Goal: Task Accomplishment & Management: Complete application form

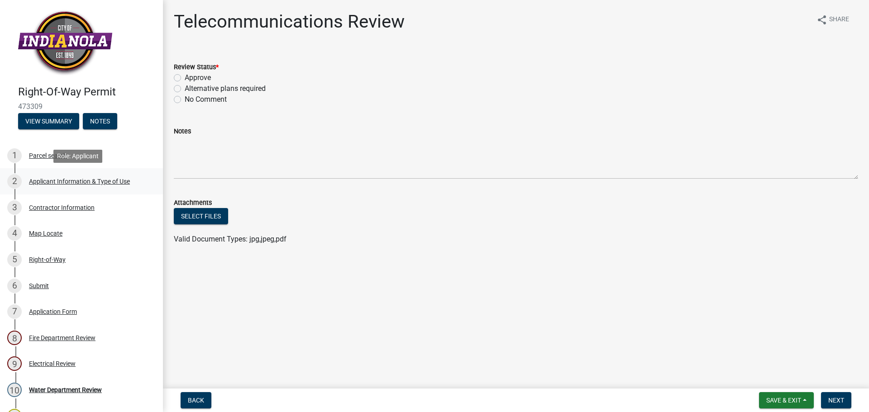
click at [73, 184] on div "Applicant Information & Type of Use" at bounding box center [79, 181] width 101 height 6
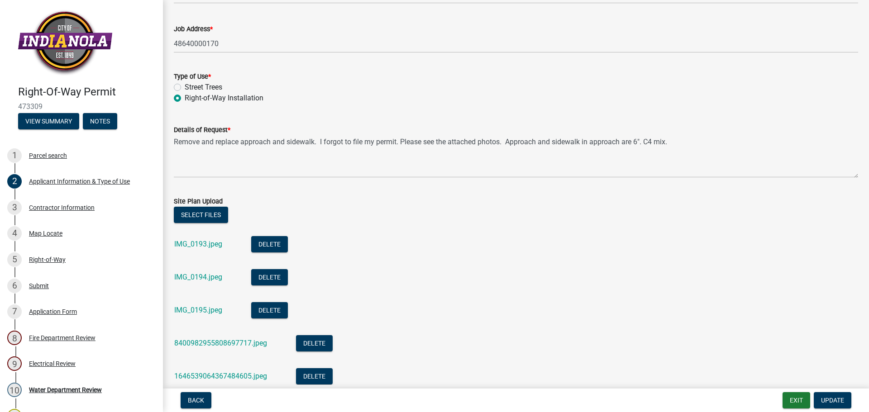
scroll to position [181, 0]
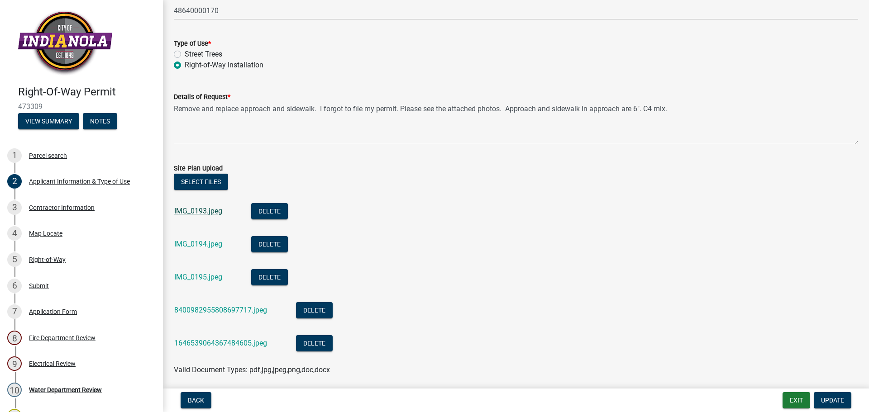
click at [204, 211] on link "IMG_0193.jpeg" at bounding box center [198, 211] width 48 height 9
click at [201, 278] on link "IMG_0195.jpeg" at bounding box center [198, 277] width 48 height 9
click at [211, 343] on link "1646539064367484605.jpeg" at bounding box center [220, 343] width 93 height 9
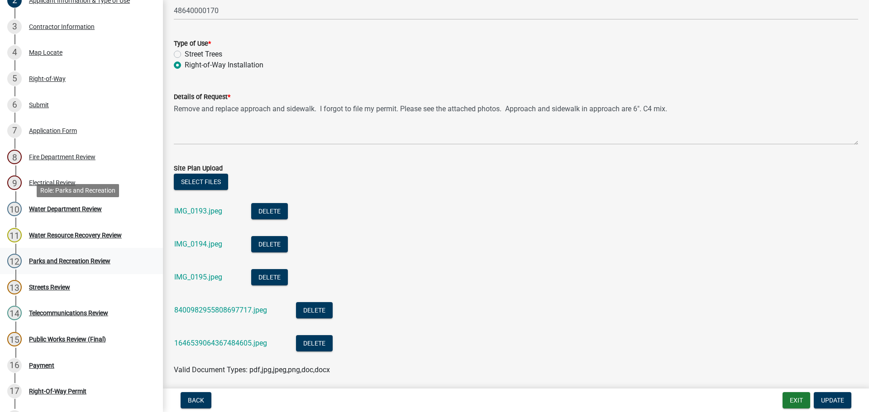
scroll to position [226, 0]
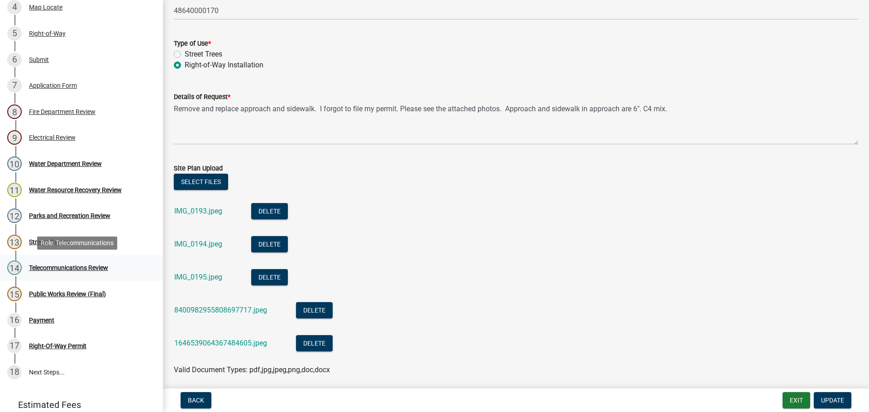
click at [77, 267] on div "Telecommunications Review" at bounding box center [68, 268] width 79 height 6
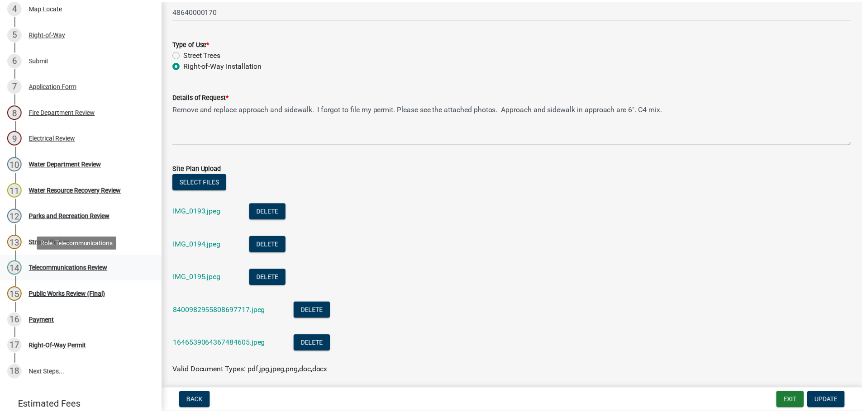
scroll to position [0, 0]
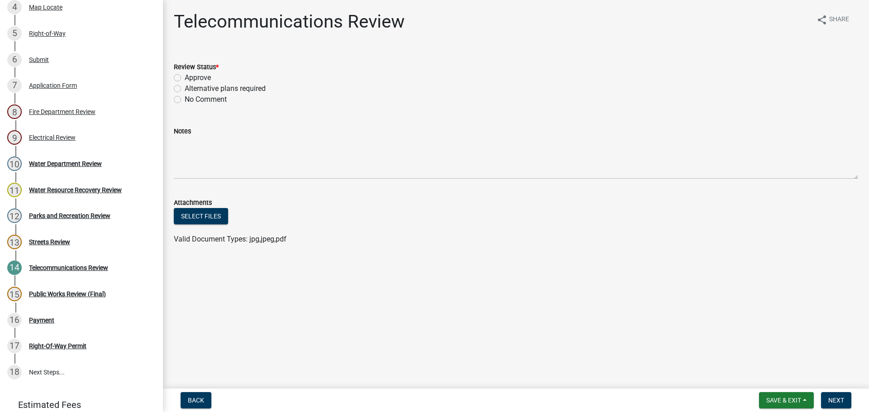
click at [185, 78] on label "Approve" at bounding box center [198, 77] width 26 height 11
click at [185, 78] on input "Approve" at bounding box center [188, 75] width 6 height 6
radio input "true"
click at [834, 402] on span "Next" at bounding box center [836, 400] width 16 height 7
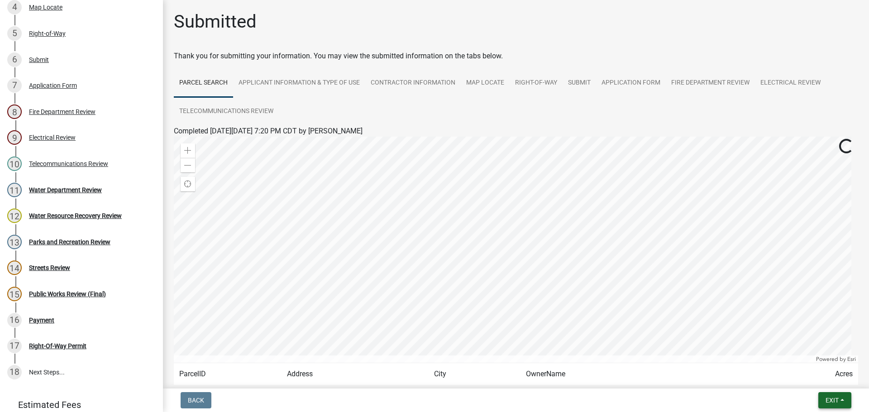
click at [831, 401] on span "Exit" at bounding box center [832, 400] width 13 height 7
click at [820, 374] on button "Save & Exit" at bounding box center [815, 377] width 72 height 22
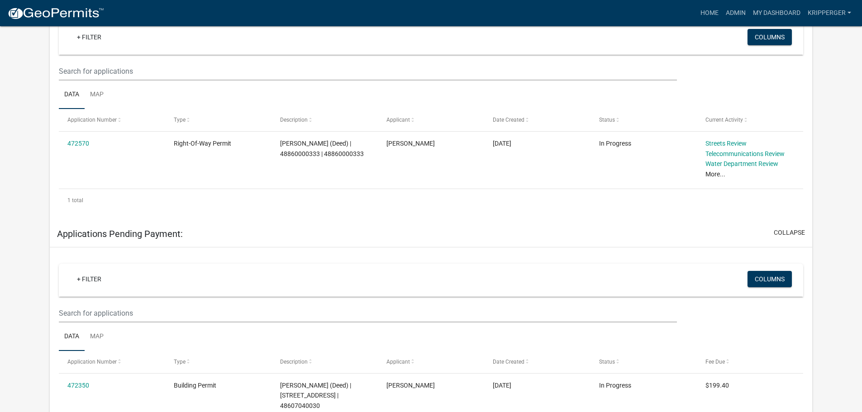
scroll to position [136, 0]
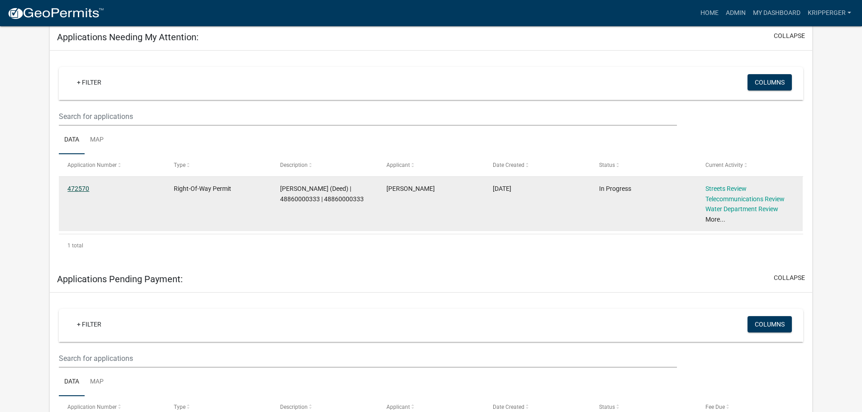
click at [83, 191] on link "472570" at bounding box center [78, 188] width 22 height 7
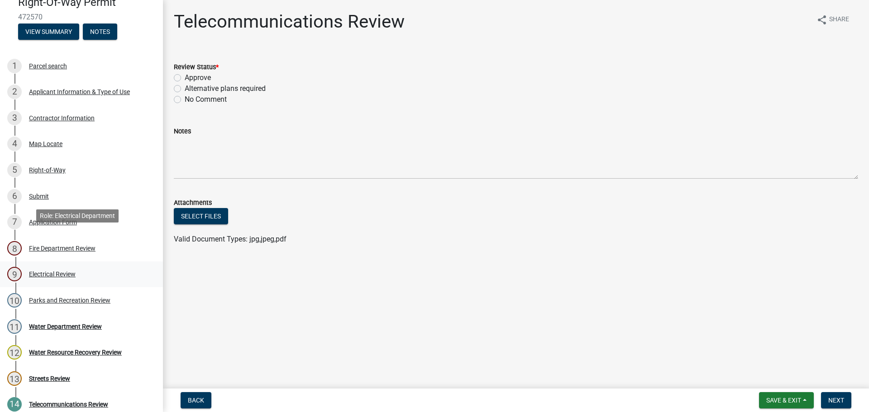
scroll to position [45, 0]
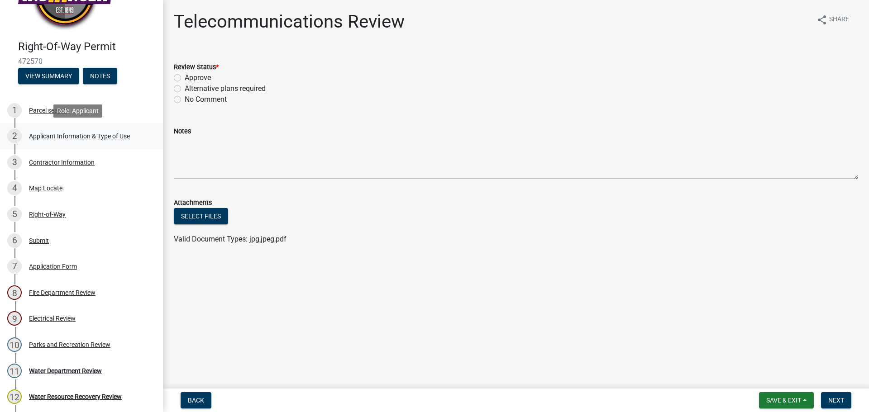
click at [88, 133] on div "Applicant Information & Type of Use" at bounding box center [79, 136] width 101 height 6
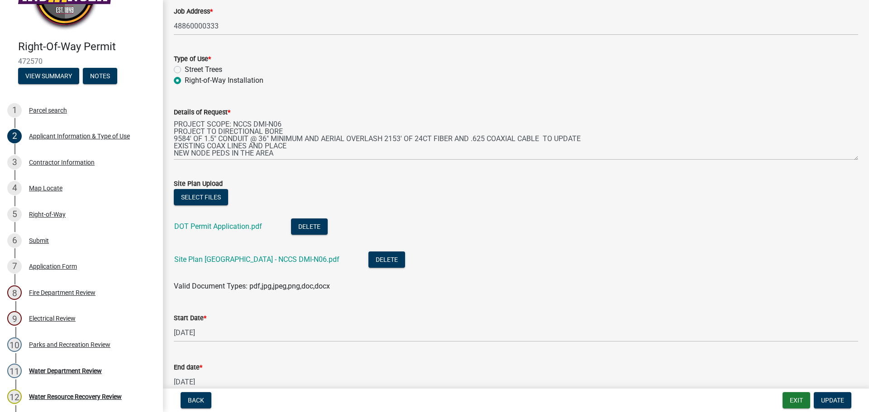
scroll to position [264, 0]
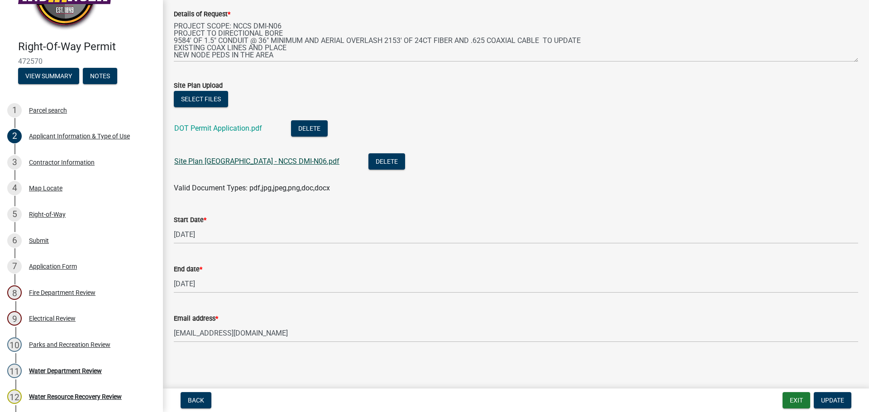
click at [270, 163] on link "Site Plan [GEOGRAPHIC_DATA] - NCCS DMI-N06.pdf" at bounding box center [256, 161] width 165 height 9
click at [55, 319] on div "Electrical Review" at bounding box center [52, 319] width 47 height 6
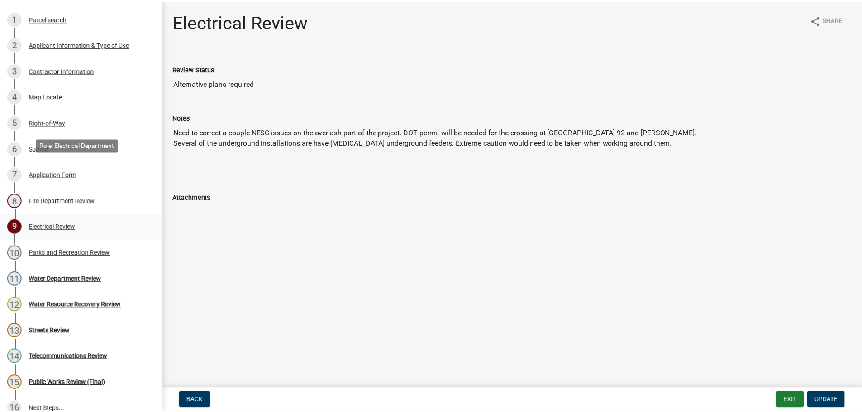
scroll to position [226, 0]
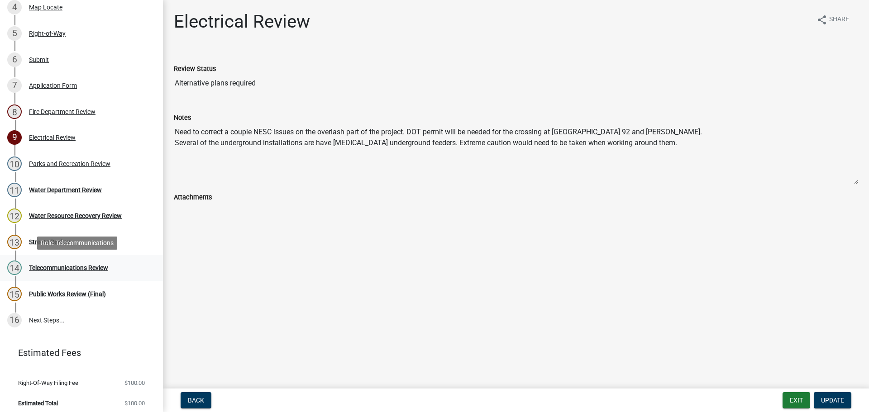
click at [61, 268] on div "Telecommunications Review" at bounding box center [68, 268] width 79 height 6
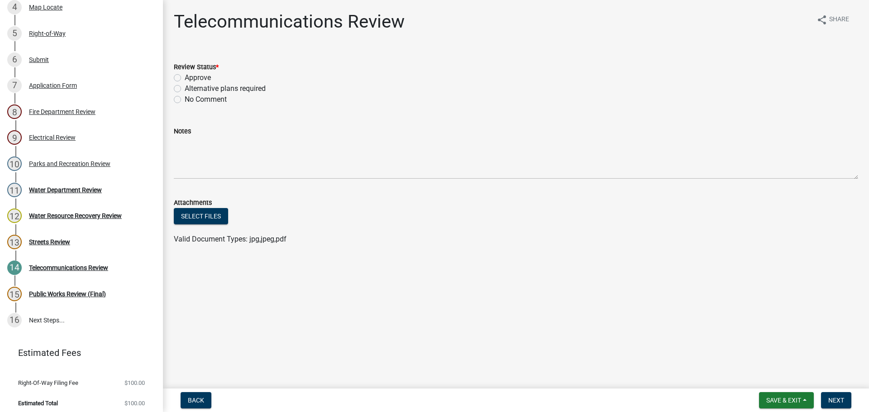
click at [185, 77] on label "Approve" at bounding box center [198, 77] width 26 height 11
click at [185, 77] on input "Approve" at bounding box center [188, 75] width 6 height 6
radio input "true"
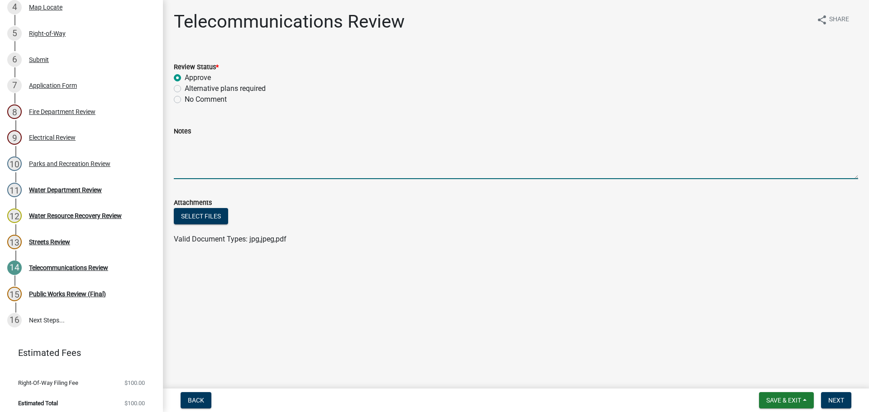
click at [196, 144] on textarea "Notes" at bounding box center [516, 158] width 684 height 43
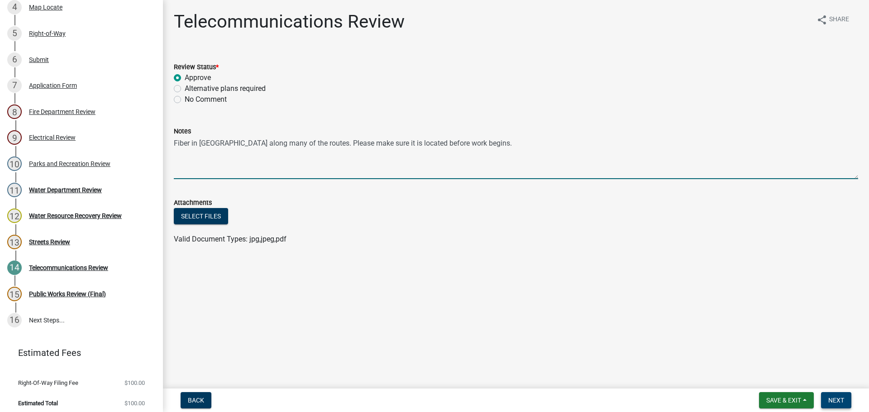
type textarea "Fiber in [GEOGRAPHIC_DATA] along many of the routes. Please make sure it is loc…"
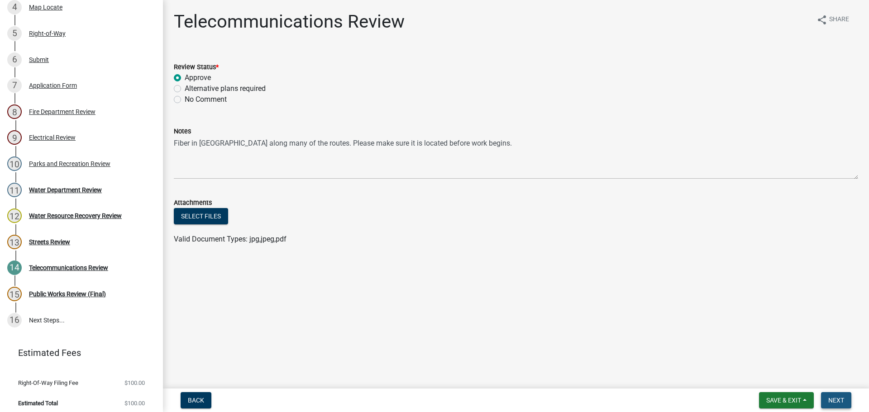
click at [833, 400] on span "Next" at bounding box center [836, 400] width 16 height 7
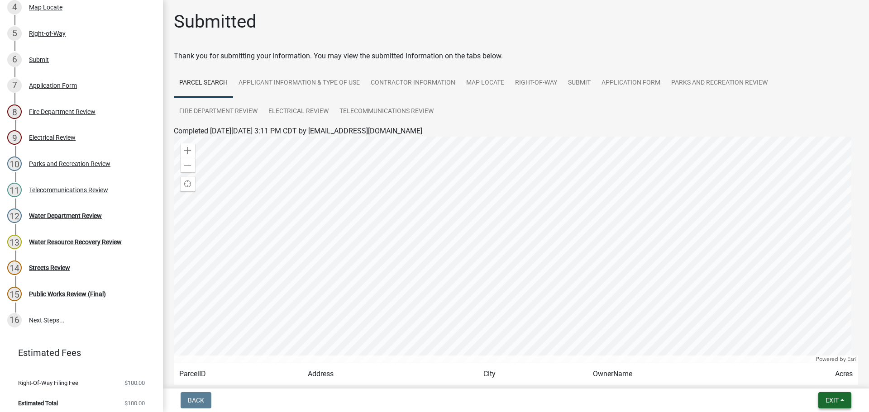
click at [833, 400] on span "Exit" at bounding box center [832, 400] width 13 height 7
click at [809, 377] on button "Save & Exit" at bounding box center [815, 377] width 72 height 22
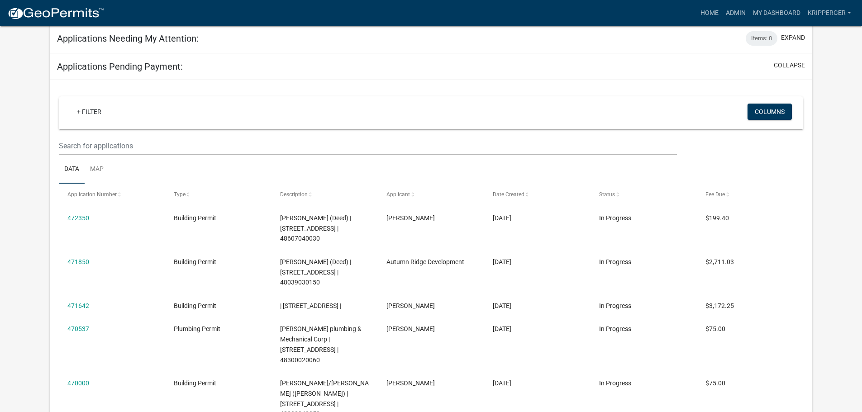
scroll to position [123, 0]
